Goal: Transaction & Acquisition: Purchase product/service

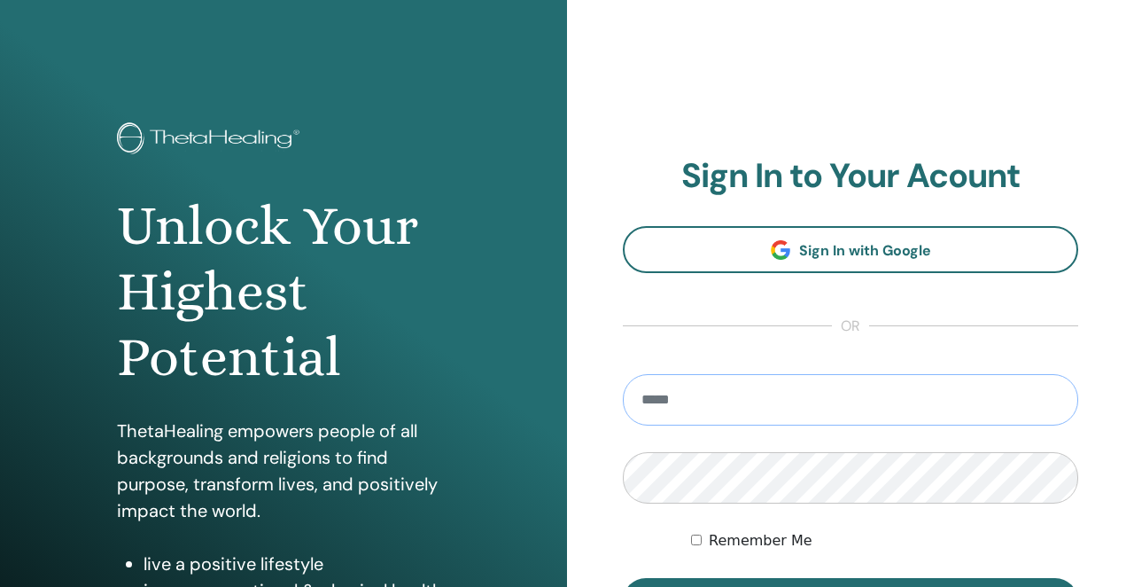
type input "**********"
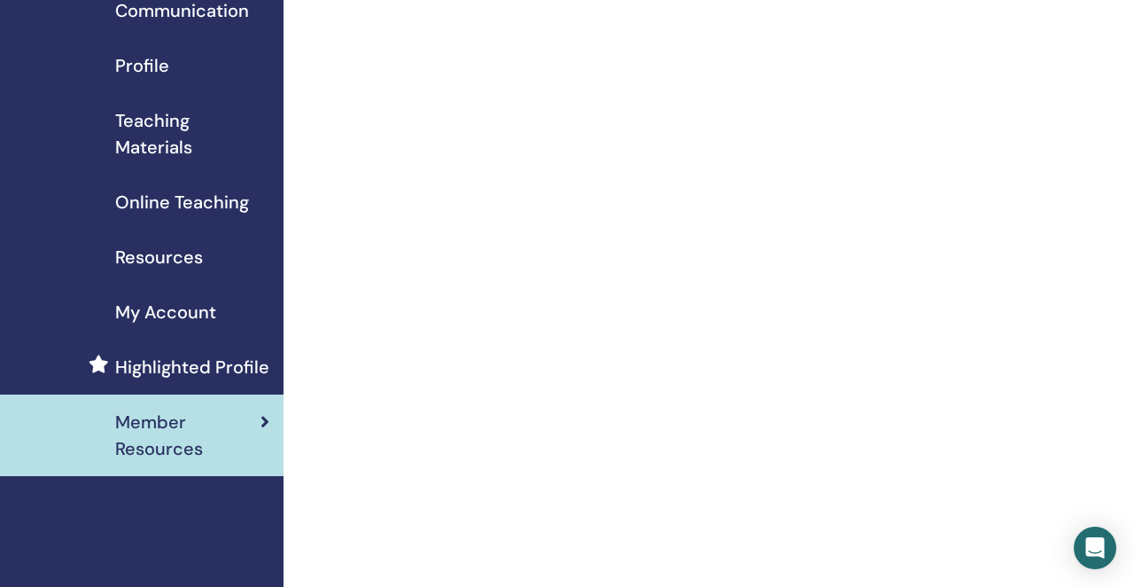
scroll to position [179, 0]
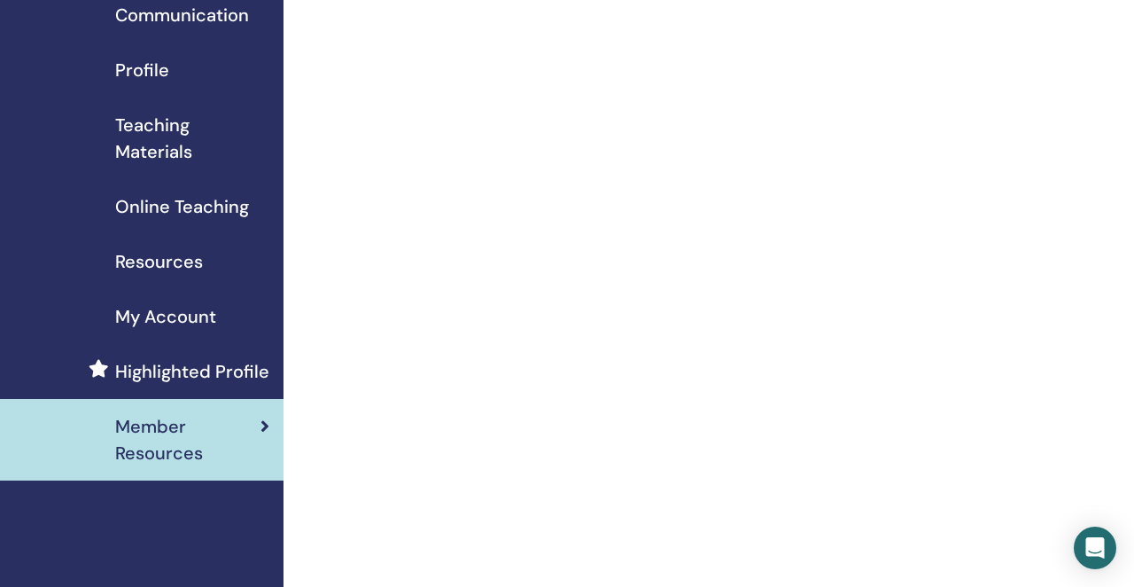
click at [200, 319] on span "My Account" at bounding box center [165, 316] width 101 height 27
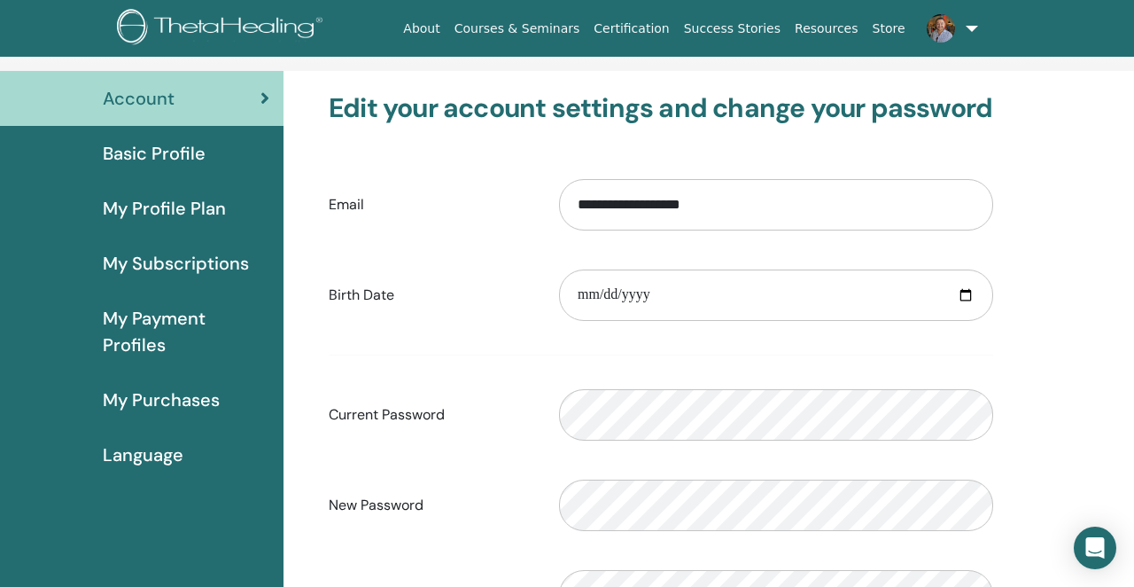
scroll to position [91, 0]
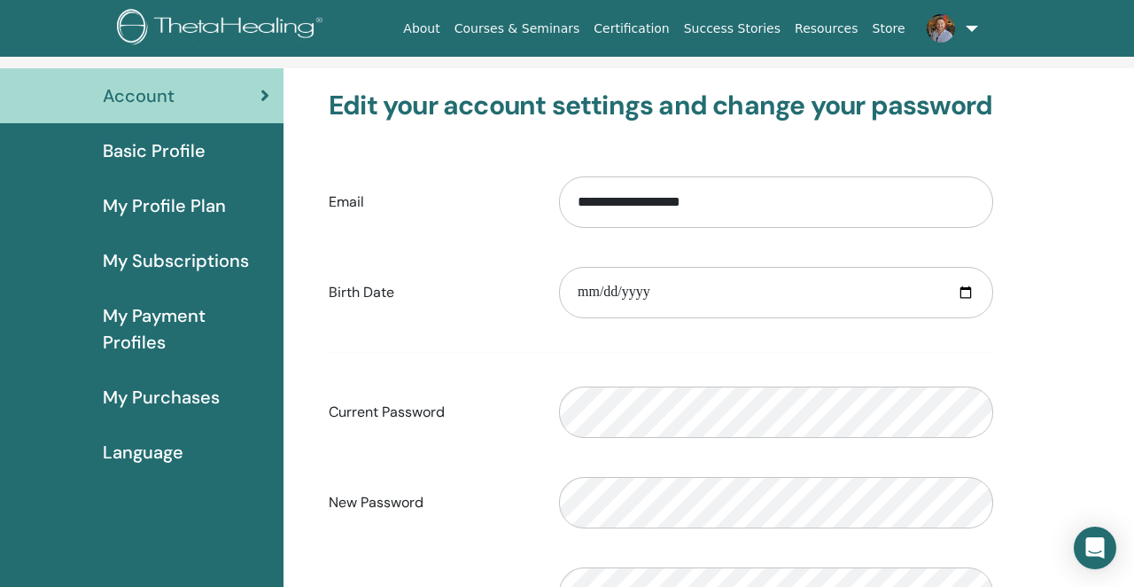
click at [180, 398] on span "My Purchases" at bounding box center [161, 397] width 117 height 27
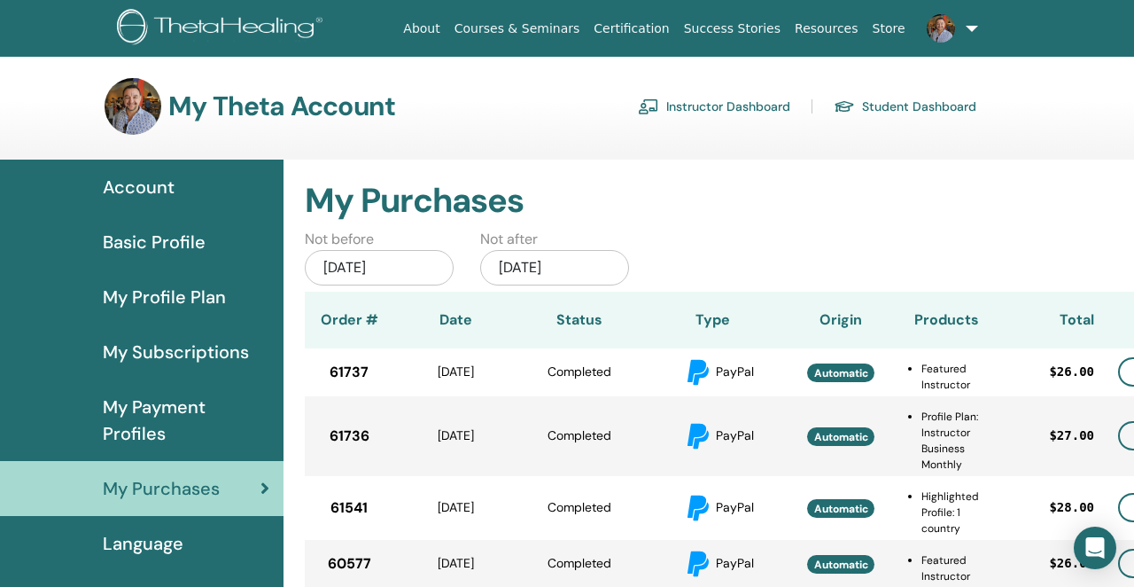
click at [633, 26] on link "Certification" at bounding box center [632, 28] width 90 height 33
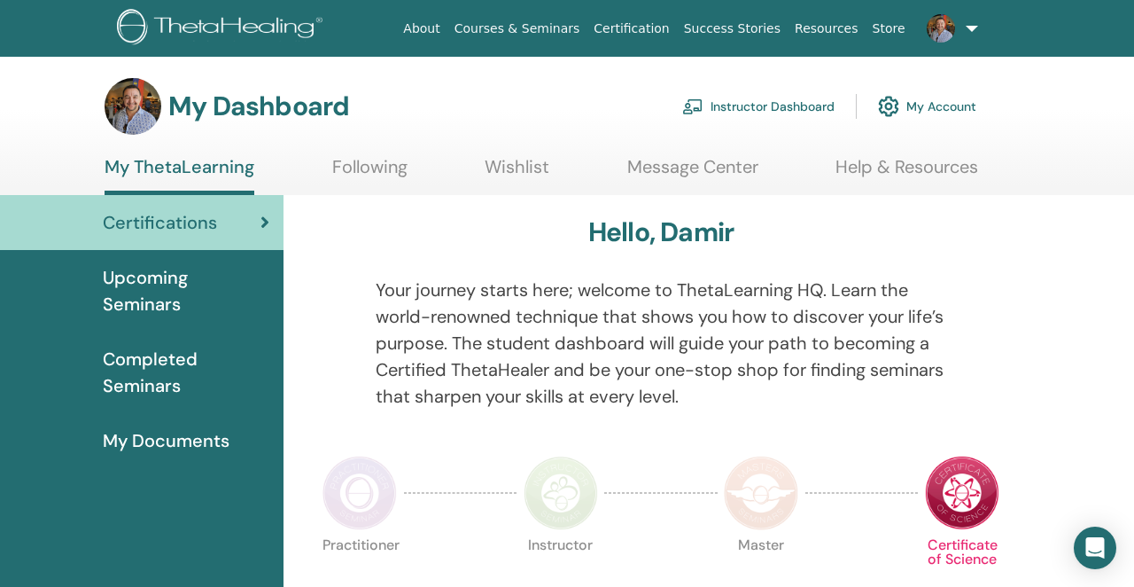
click at [748, 107] on link "Instructor Dashboard" at bounding box center [758, 106] width 152 height 39
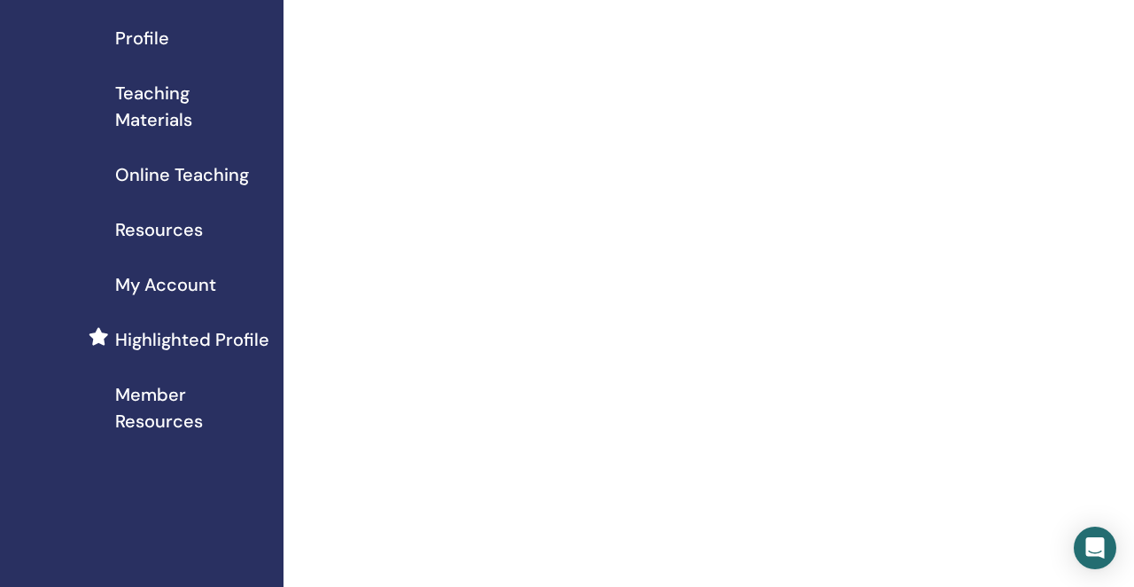
scroll to position [199, 0]
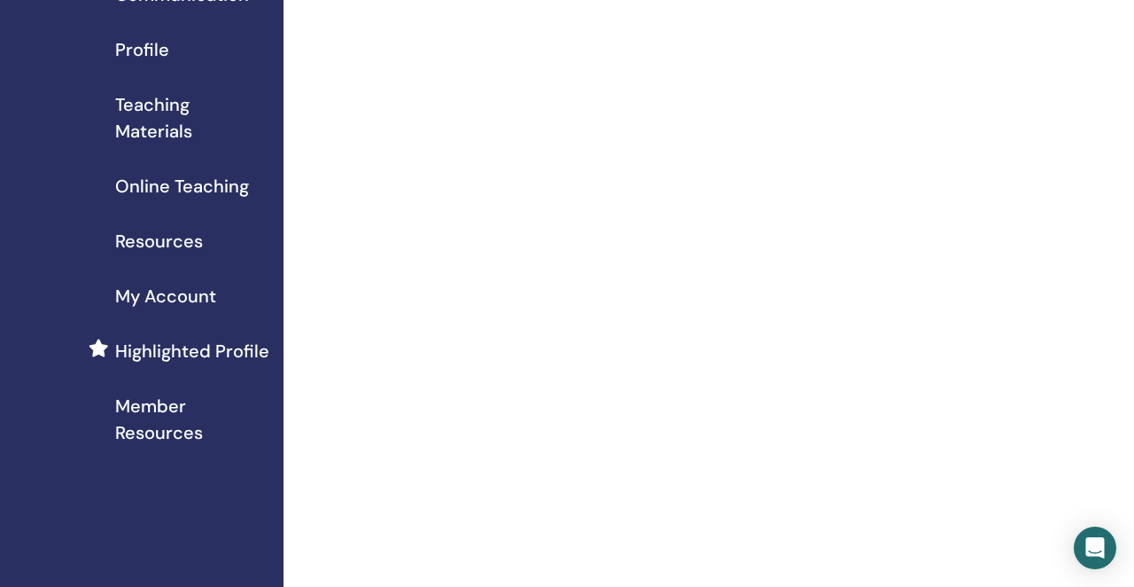
click at [227, 187] on span "Online Teaching" at bounding box center [182, 186] width 134 height 27
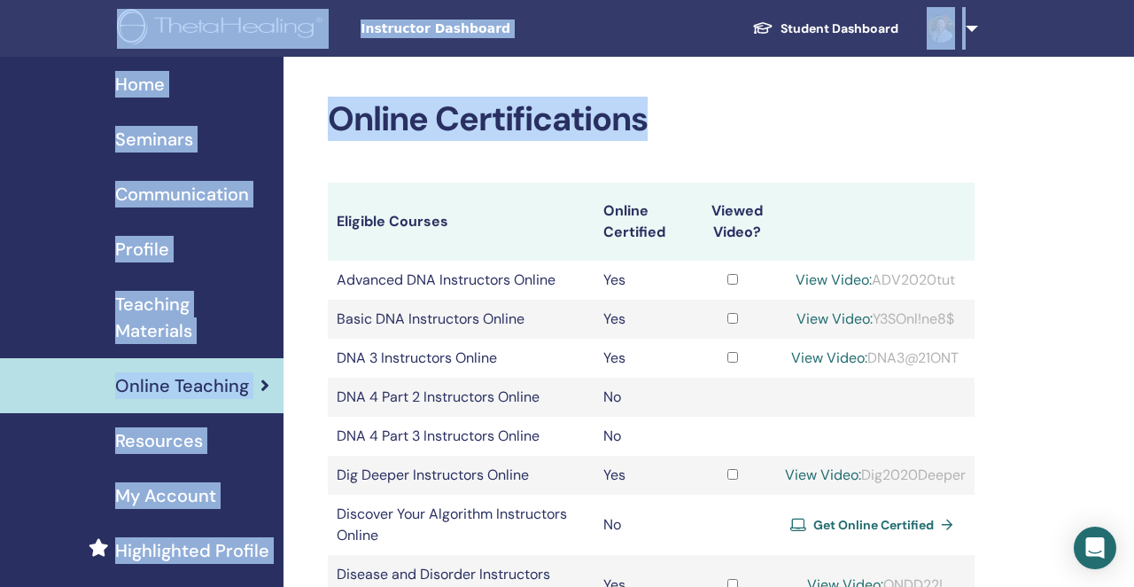
drag, startPoint x: 76, startPoint y: 11, endPoint x: 1019, endPoint y: 372, distance: 1010.0
click at [1019, 372] on body "Instructor Dashboard Student Dashboard DP [PERSON_NAME] My ThetaLearning My The…" at bounding box center [567, 293] width 1134 height 587
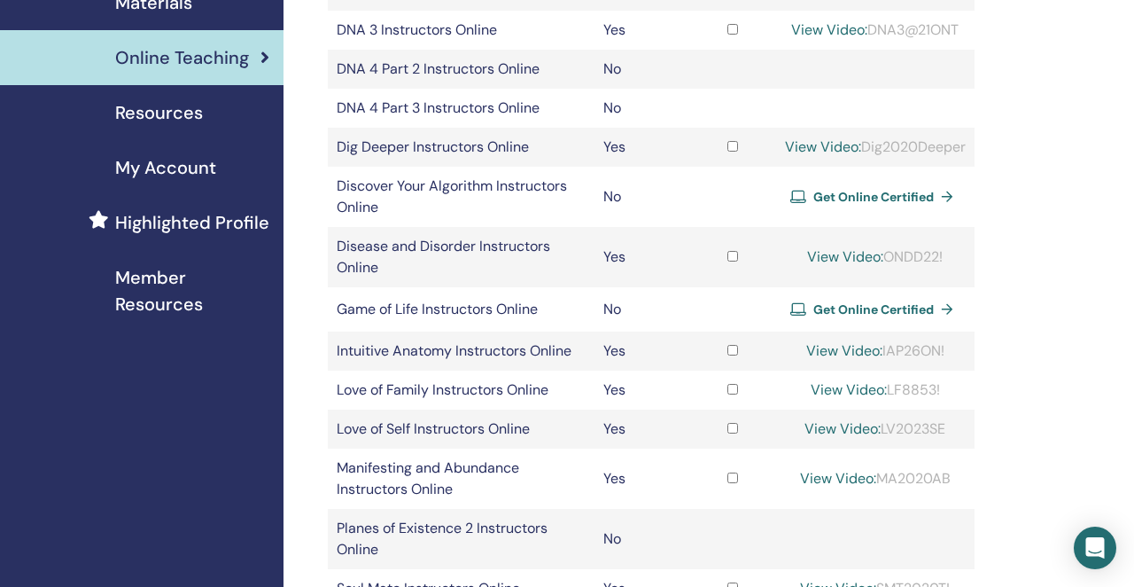
scroll to position [334, 0]
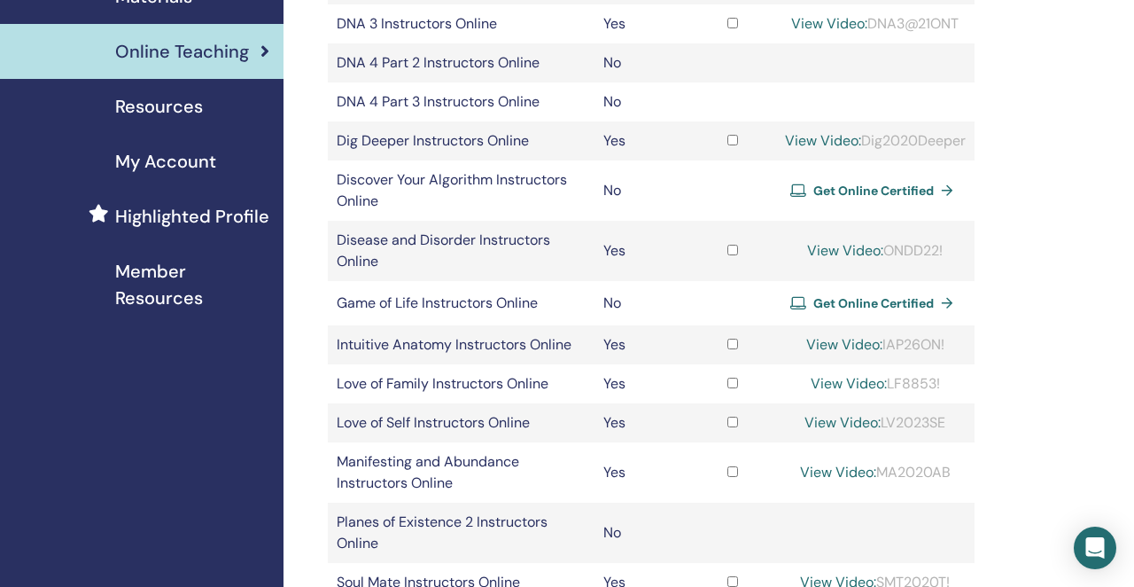
click at [873, 300] on span "Get Online Certified" at bounding box center [874, 303] width 121 height 16
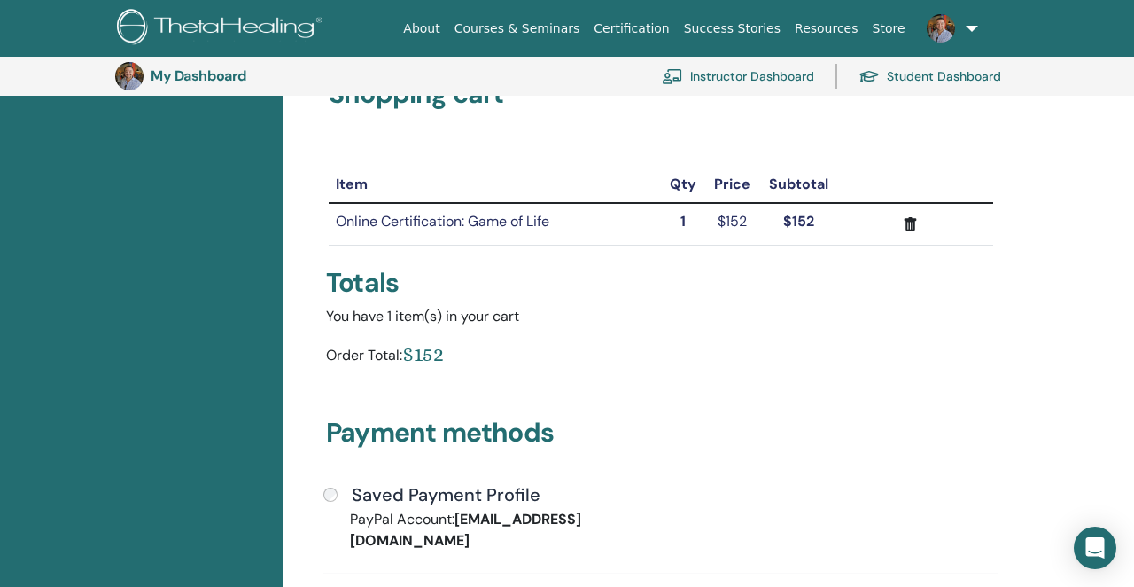
scroll to position [130, 0]
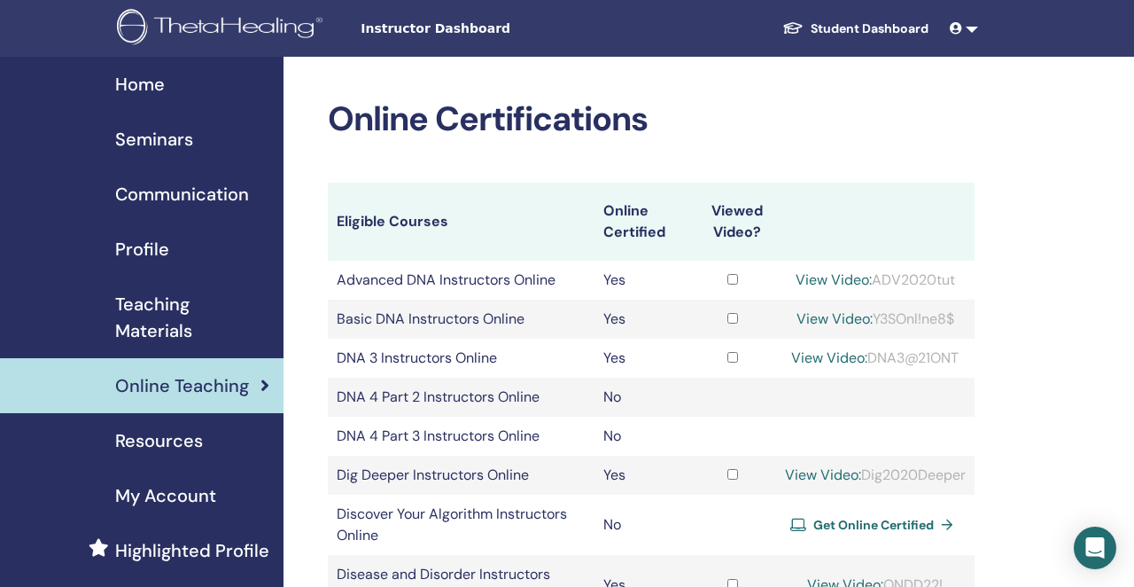
scroll to position [334, 0]
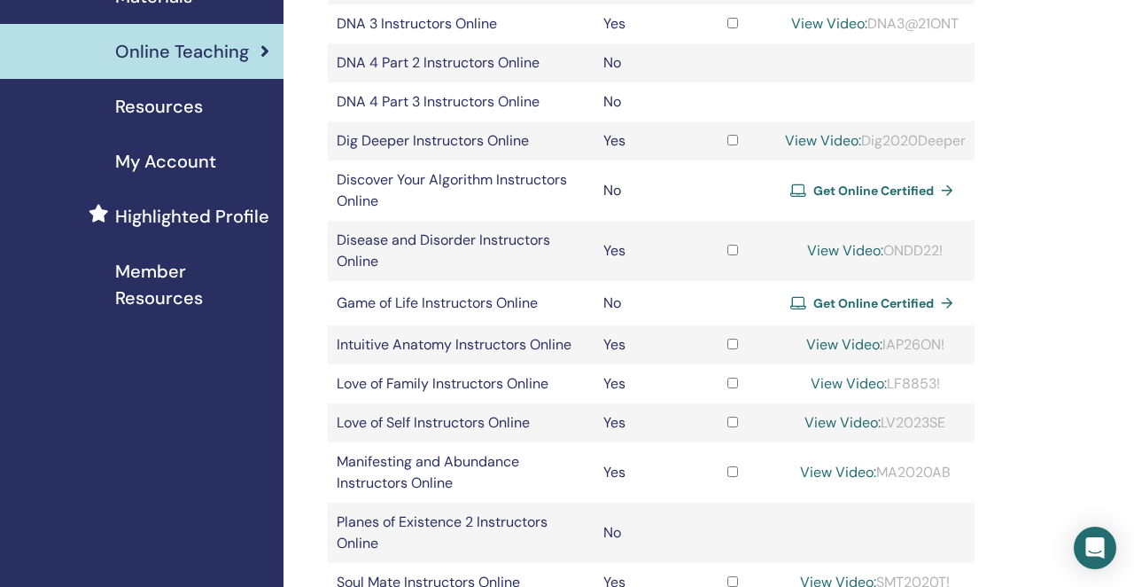
click at [814, 190] on span "Get Online Certified" at bounding box center [874, 191] width 121 height 16
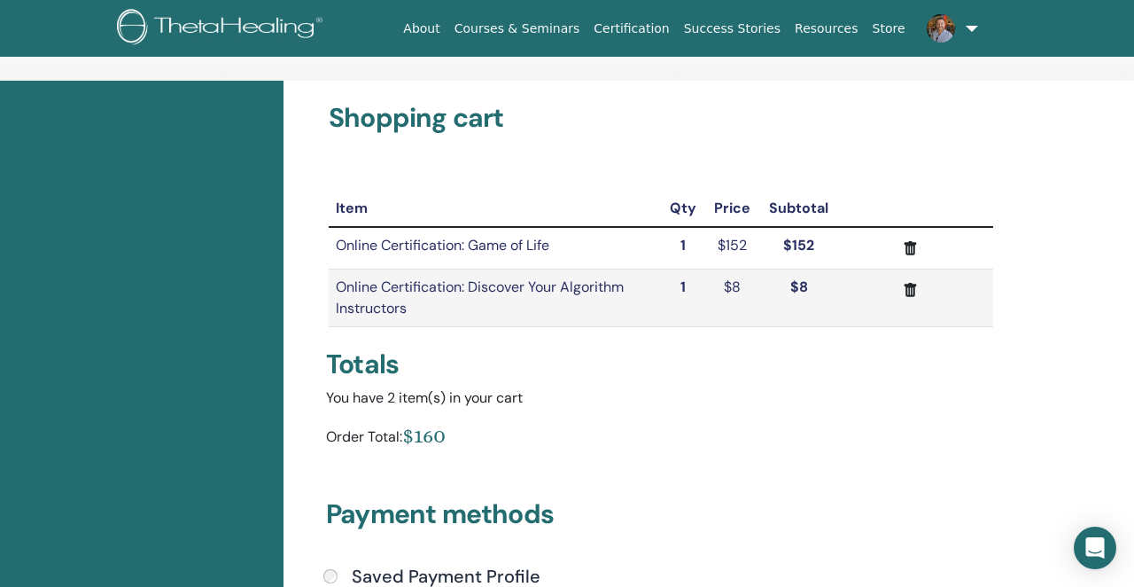
scroll to position [77, 0]
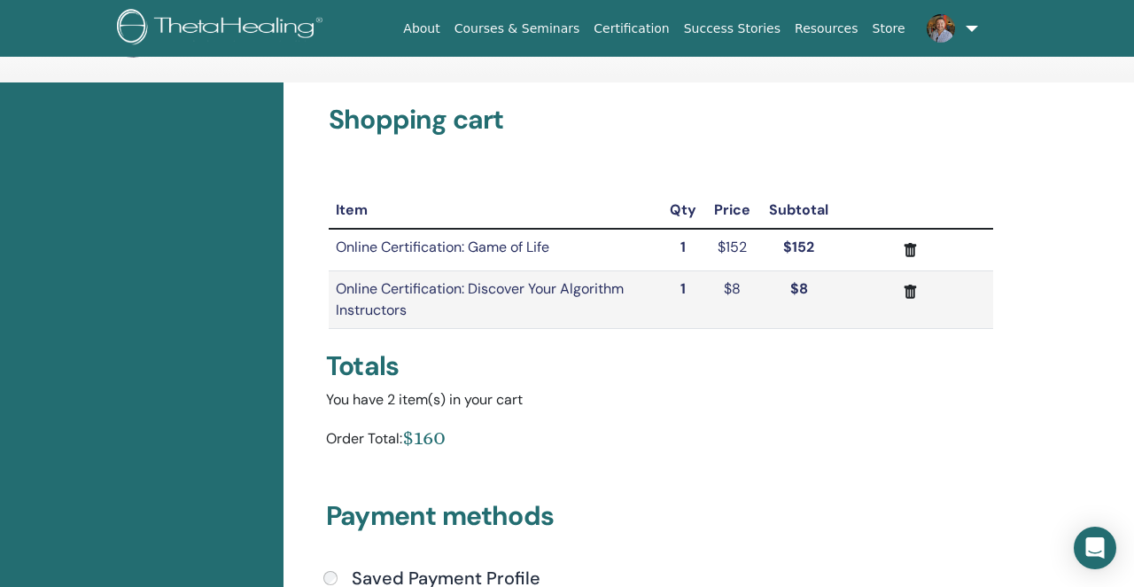
click at [908, 290] on icon "submit" at bounding box center [911, 292] width 12 height 14
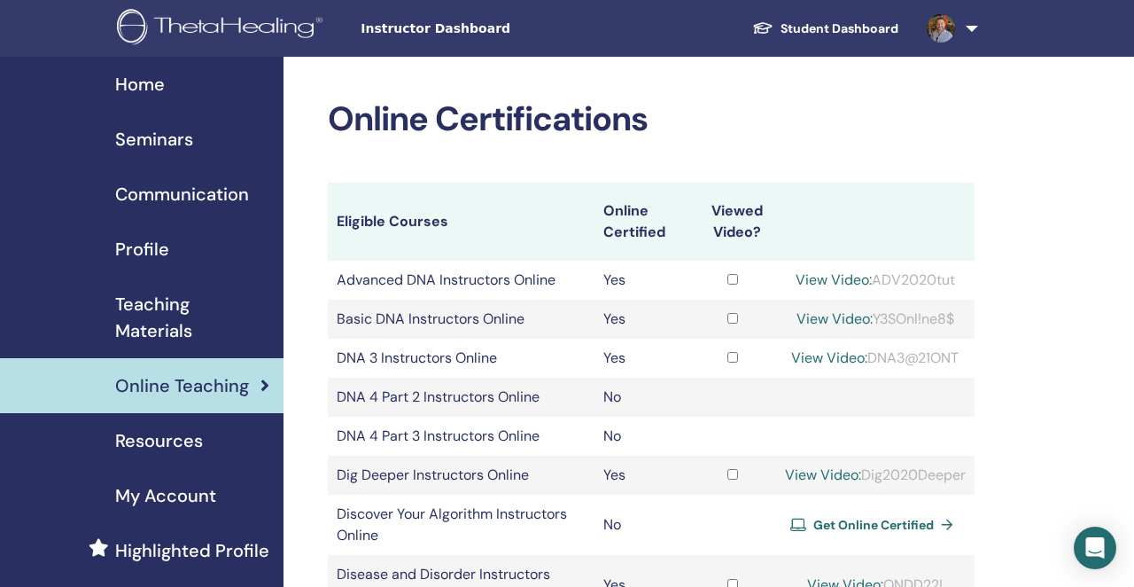
click at [581, 207] on th "Eligible Courses" at bounding box center [461, 222] width 267 height 78
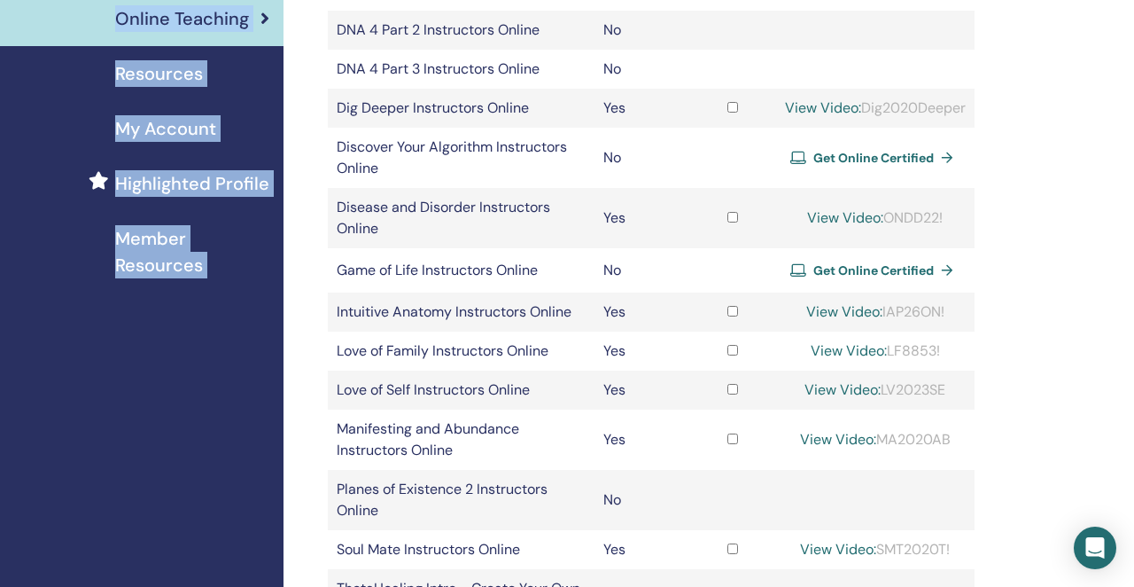
scroll to position [371, 0]
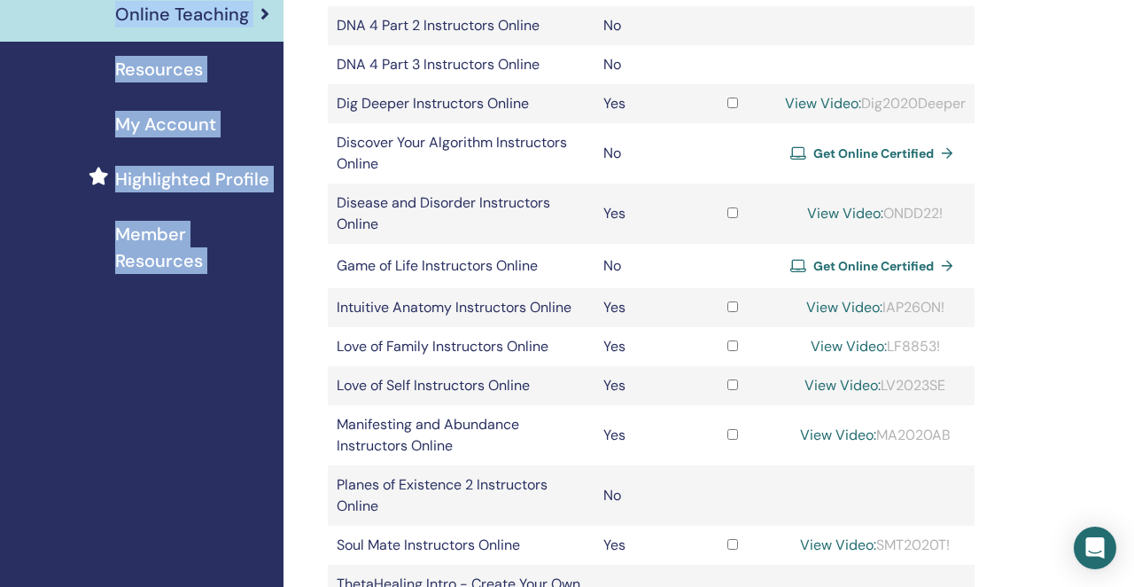
drag, startPoint x: 90, startPoint y: 9, endPoint x: 1034, endPoint y: 467, distance: 1049.3
copy body "Instructor Dashboard Student Dashboard DP Damir Plazibat My ThetaLearning My Th…"
click at [1017, 274] on div "Online Certifications Eligible Courses Online Certified Viewed Video? Advanced …" at bounding box center [709, 378] width 851 height 1386
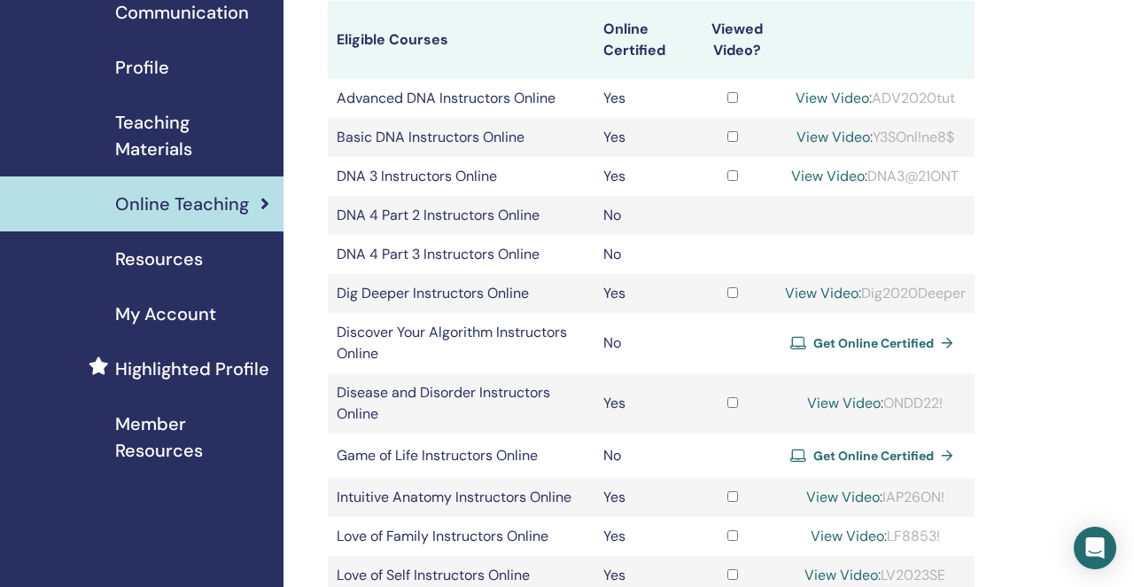
scroll to position [183, 0]
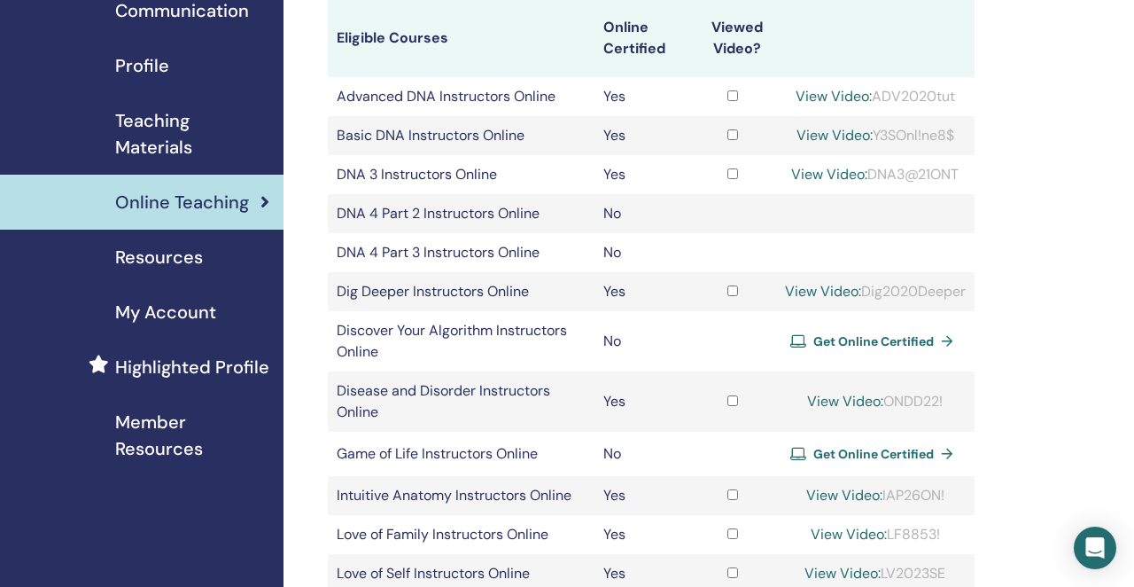
click at [1044, 331] on div "Online Certifications Eligible Courses Online Certified Viewed Video? Advanced …" at bounding box center [709, 566] width 851 height 1386
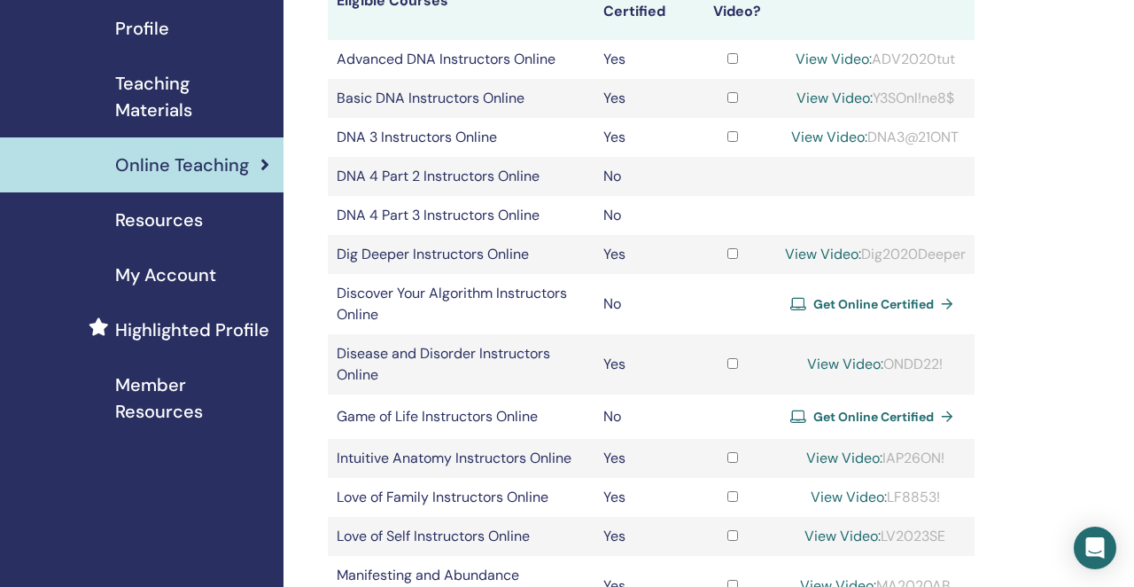
scroll to position [226, 0]
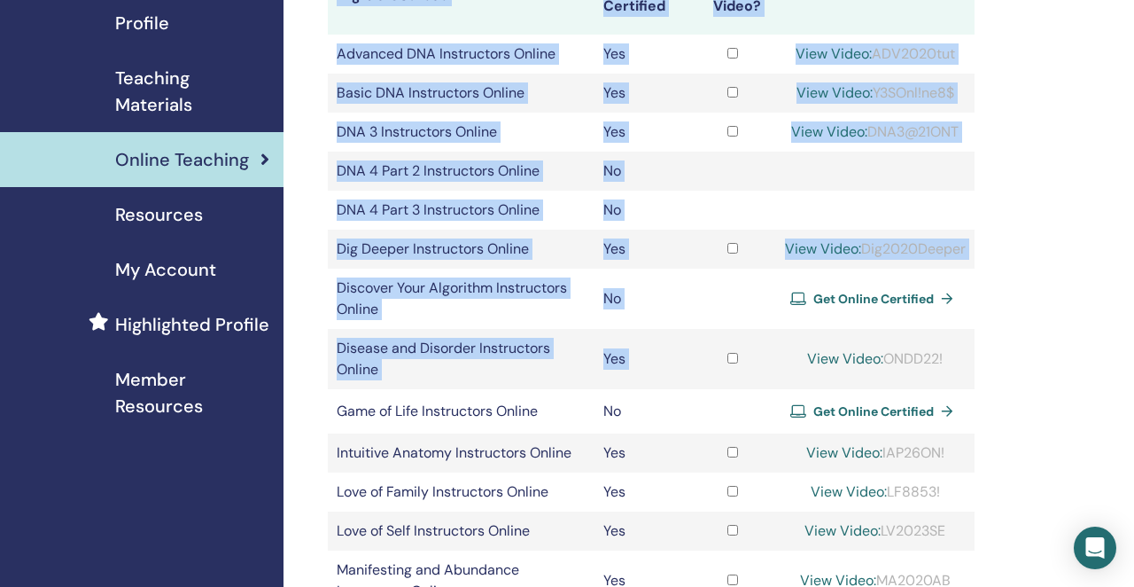
drag, startPoint x: 325, startPoint y: 266, endPoint x: 799, endPoint y: 336, distance: 478.4
click at [799, 336] on div "Online Certifications Eligible Courses Online Certified Viewed Video? Advanced …" at bounding box center [709, 524] width 851 height 1386
click at [302, 324] on div "Online Certifications Eligible Courses Online Certified Viewed Video? Advanced …" at bounding box center [709, 524] width 851 height 1386
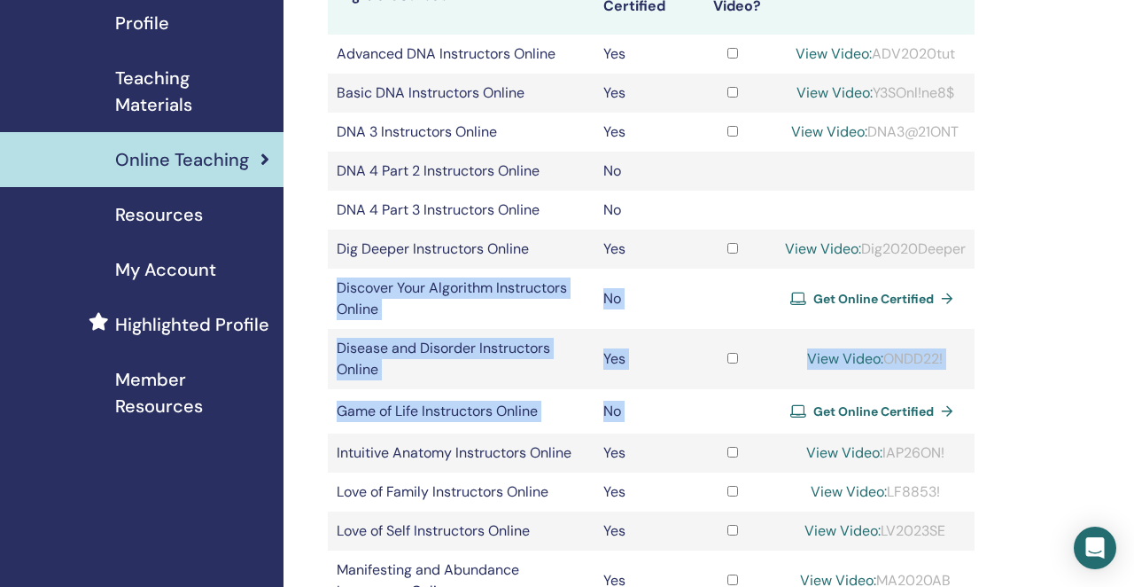
drag, startPoint x: 338, startPoint y: 283, endPoint x: 950, endPoint y: 412, distance: 626.0
click at [950, 412] on tbody "Advanced DNA Instructors Online Yes View Video: ADV2020tut Basic DNA Instructor…" at bounding box center [651, 502] width 647 height 934
copy tbody "Discover Your Algorithm Instructors Online No Get Online Certified Disease and …"
click at [1060, 389] on div "Online Certifications Eligible Courses Online Certified Viewed Video? Advanced …" at bounding box center [709, 524] width 851 height 1386
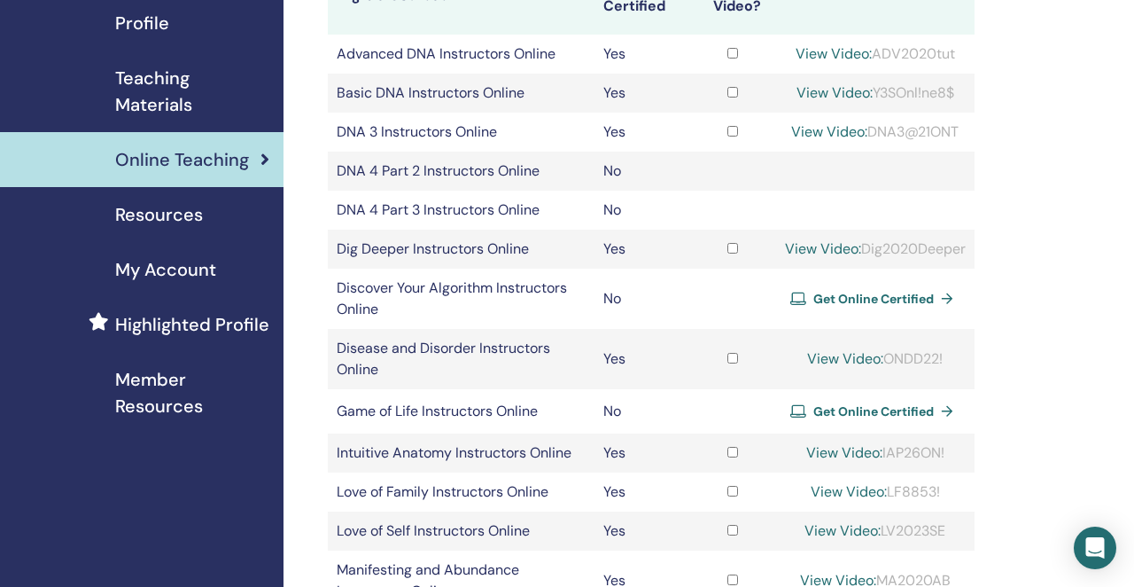
click at [878, 404] on span "Get Online Certified" at bounding box center [874, 411] width 121 height 16
